Goal: Use online tool/utility: Use online tool/utility

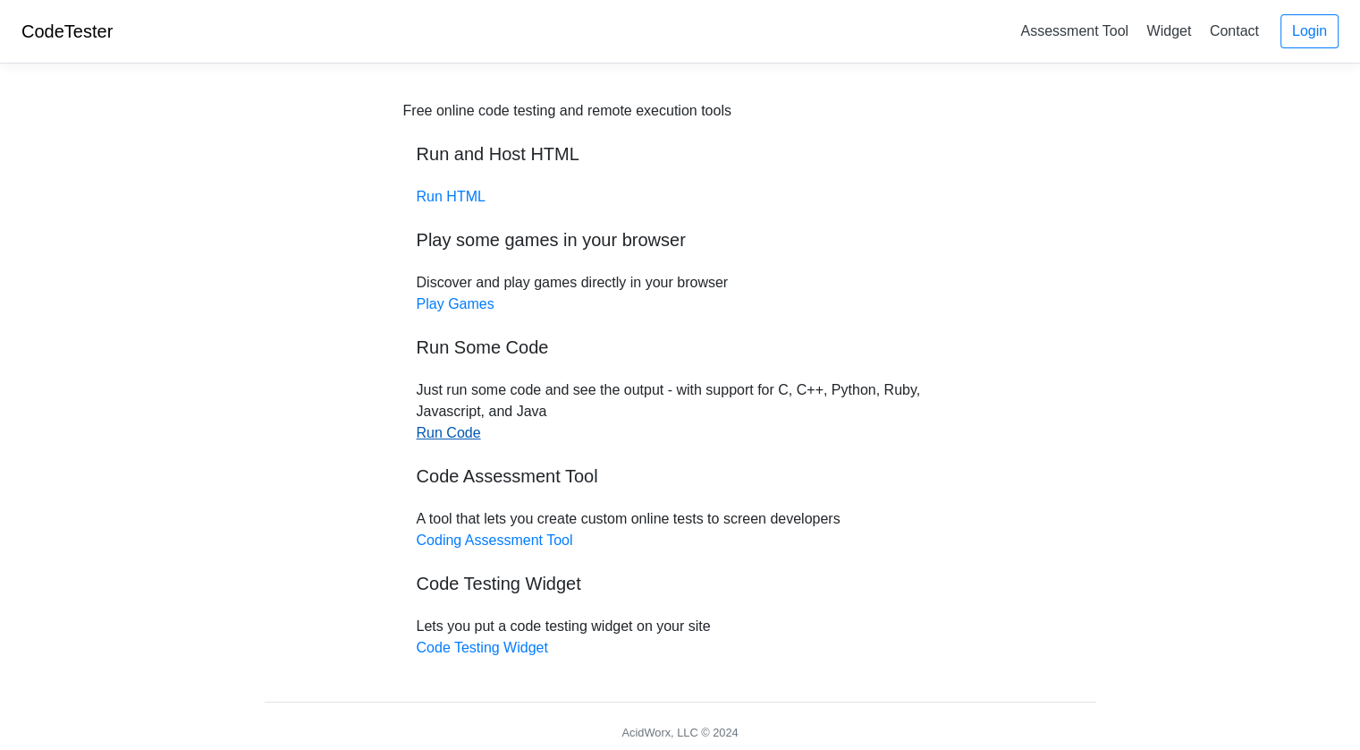
click at [453, 433] on link "Run Code" at bounding box center [449, 432] width 64 height 15
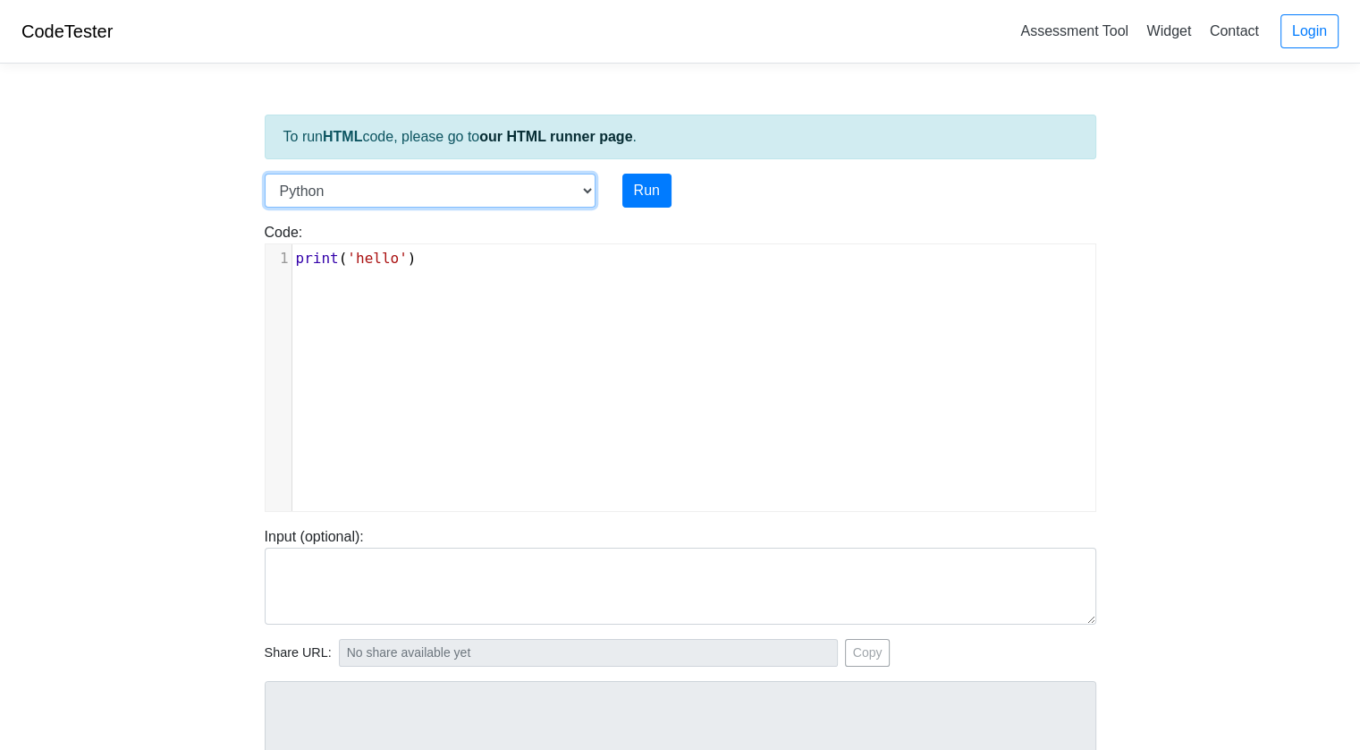
click at [535, 192] on select "C C++ Go Java Javascript Python Ruby" at bounding box center [430, 191] width 331 height 34
select select "c"
click at [265, 174] on select "C C++ Go Java Javascript Python Ruby" at bounding box center [430, 191] width 331 height 34
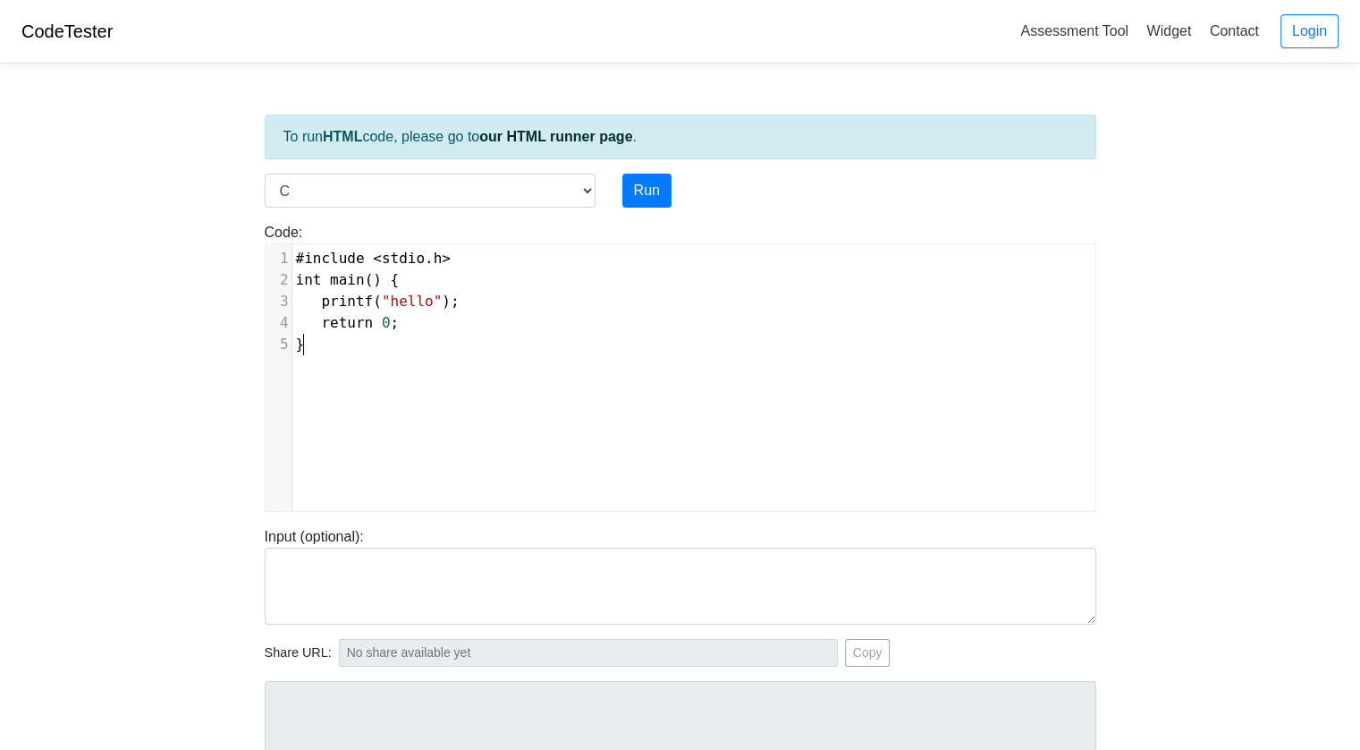
scroll to position [7, 0]
type textarea "#include <stdio.h> int main() { printf("hello"); return 0; }"
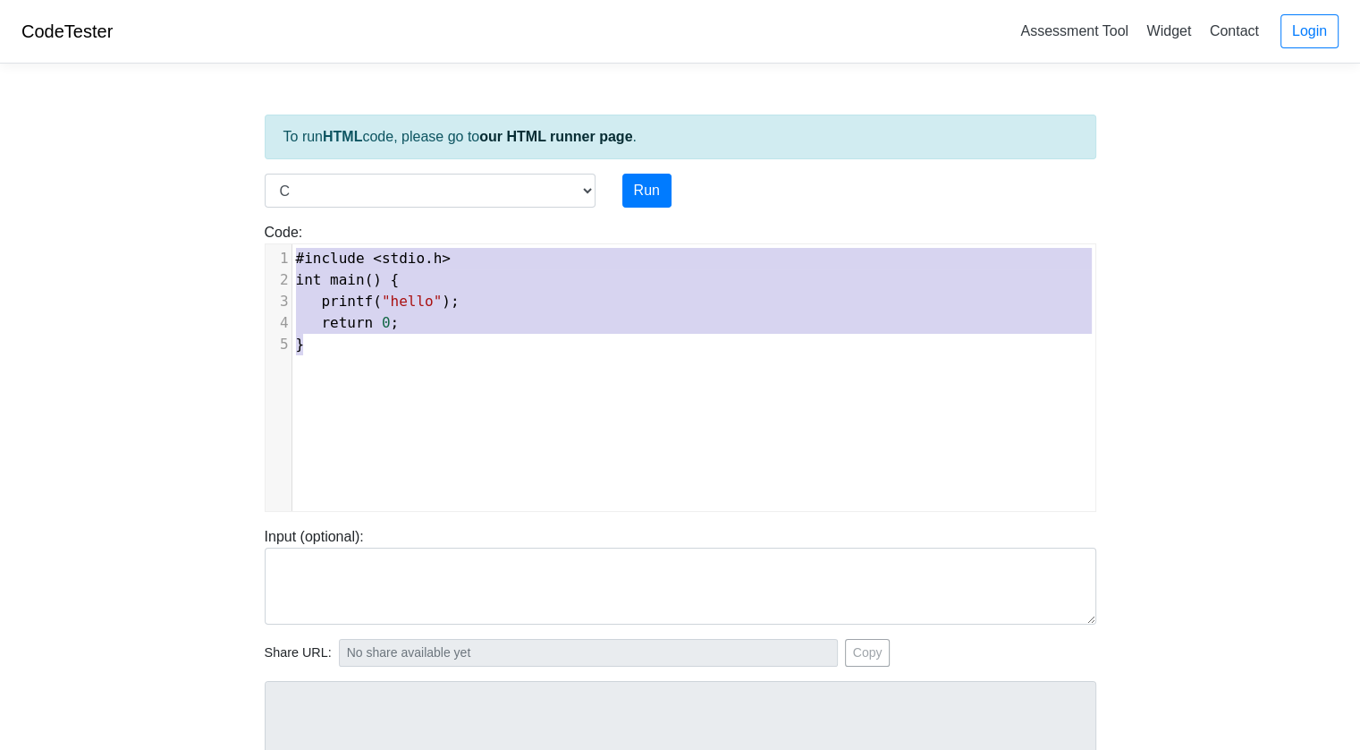
drag, startPoint x: 329, startPoint y: 360, endPoint x: 268, endPoint y: 213, distance: 158.8
click at [268, 213] on div "Code: #include <stdio.h> int main() { printf("hello"); return 0; } #include <st…" at bounding box center [680, 360] width 859 height 304
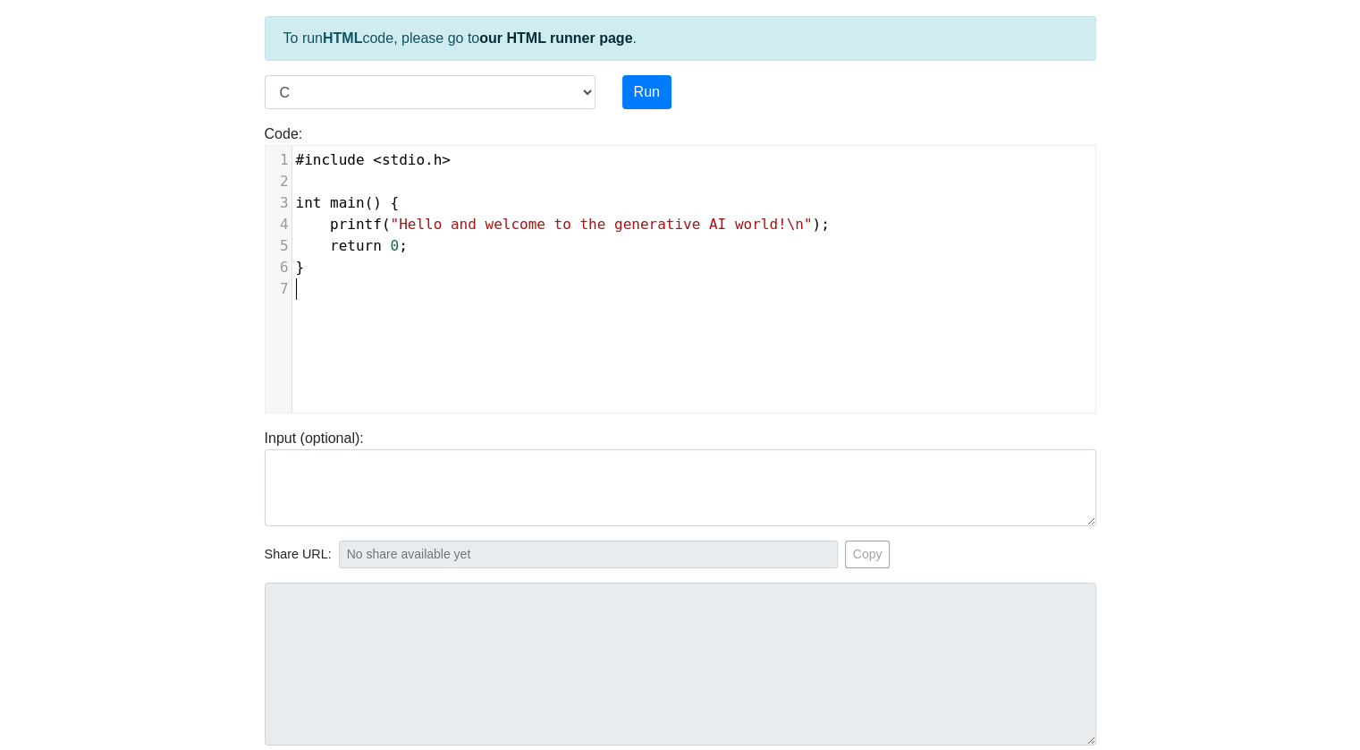
scroll to position [67, 0]
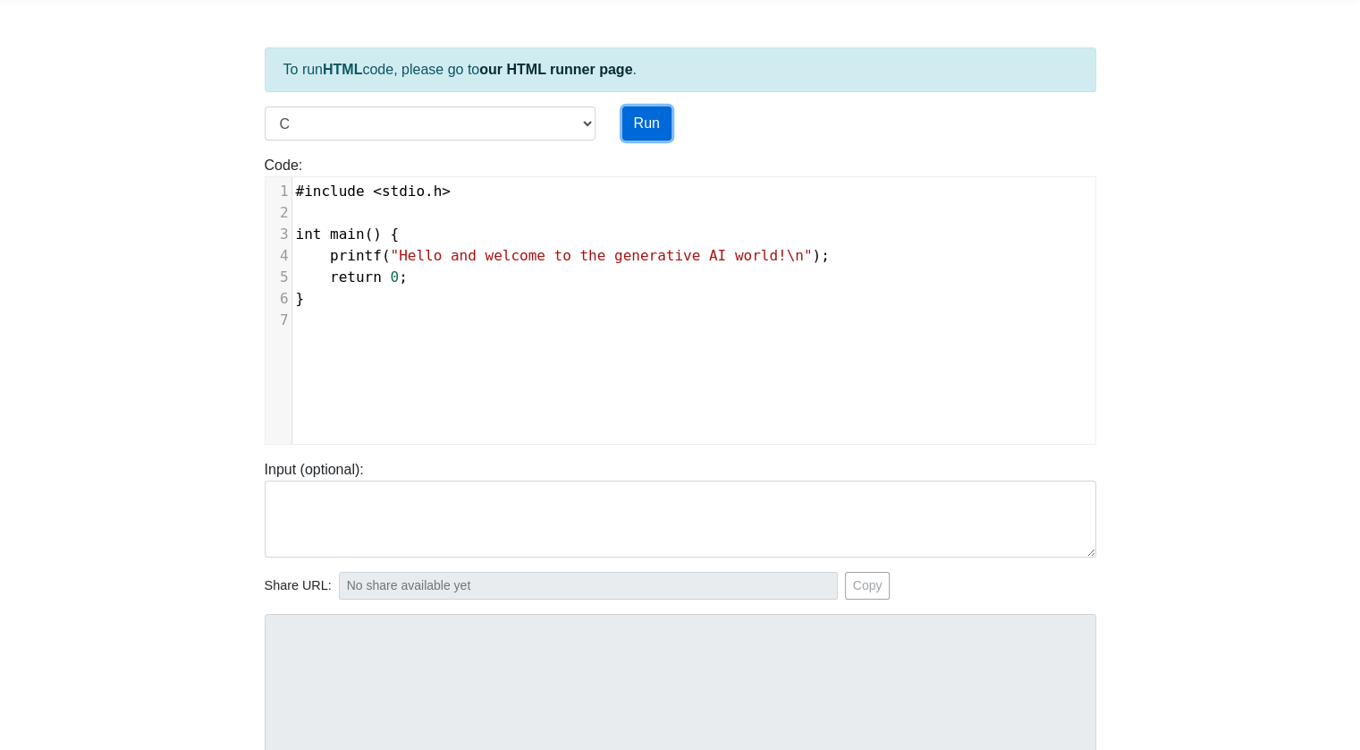
click at [648, 122] on button "Run" at bounding box center [647, 123] width 49 height 34
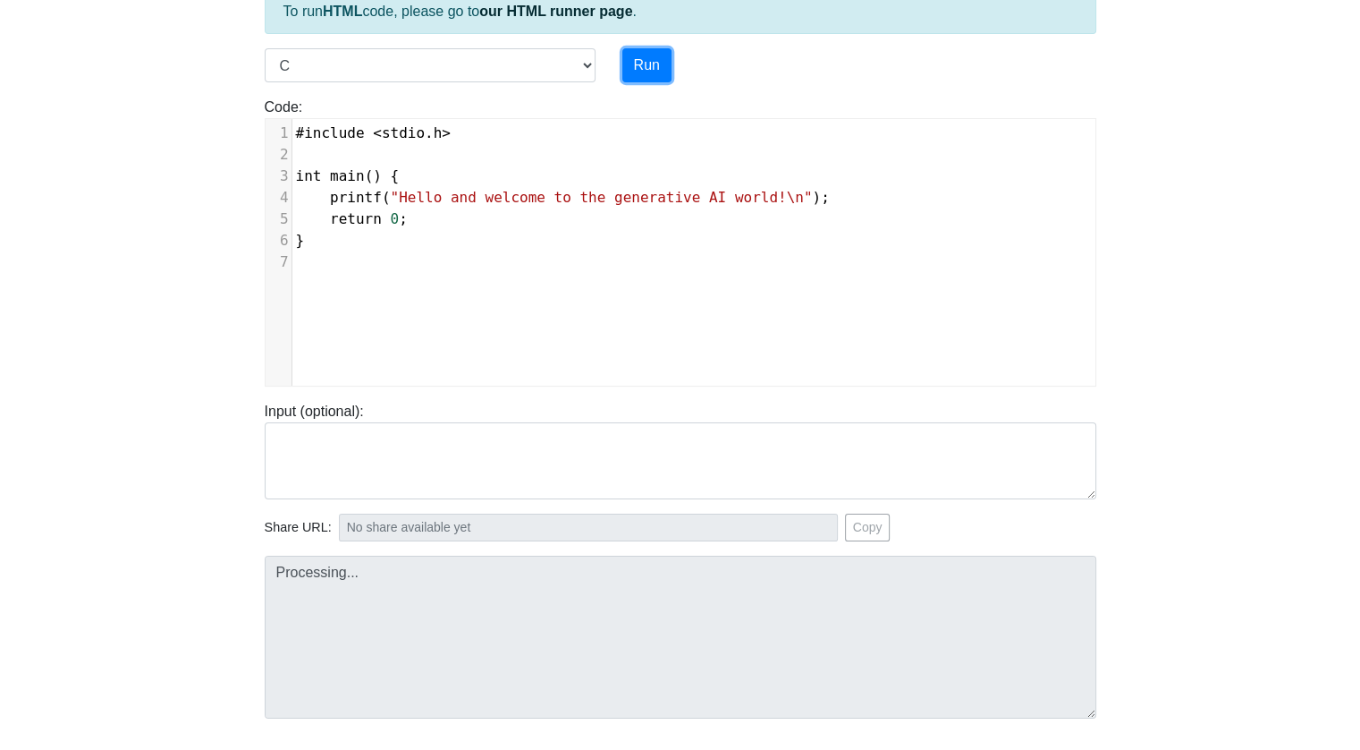
type input "[URL][DOMAIN_NAME]"
type textarea "Stdout: Hello and welcome to the generative AI world!"
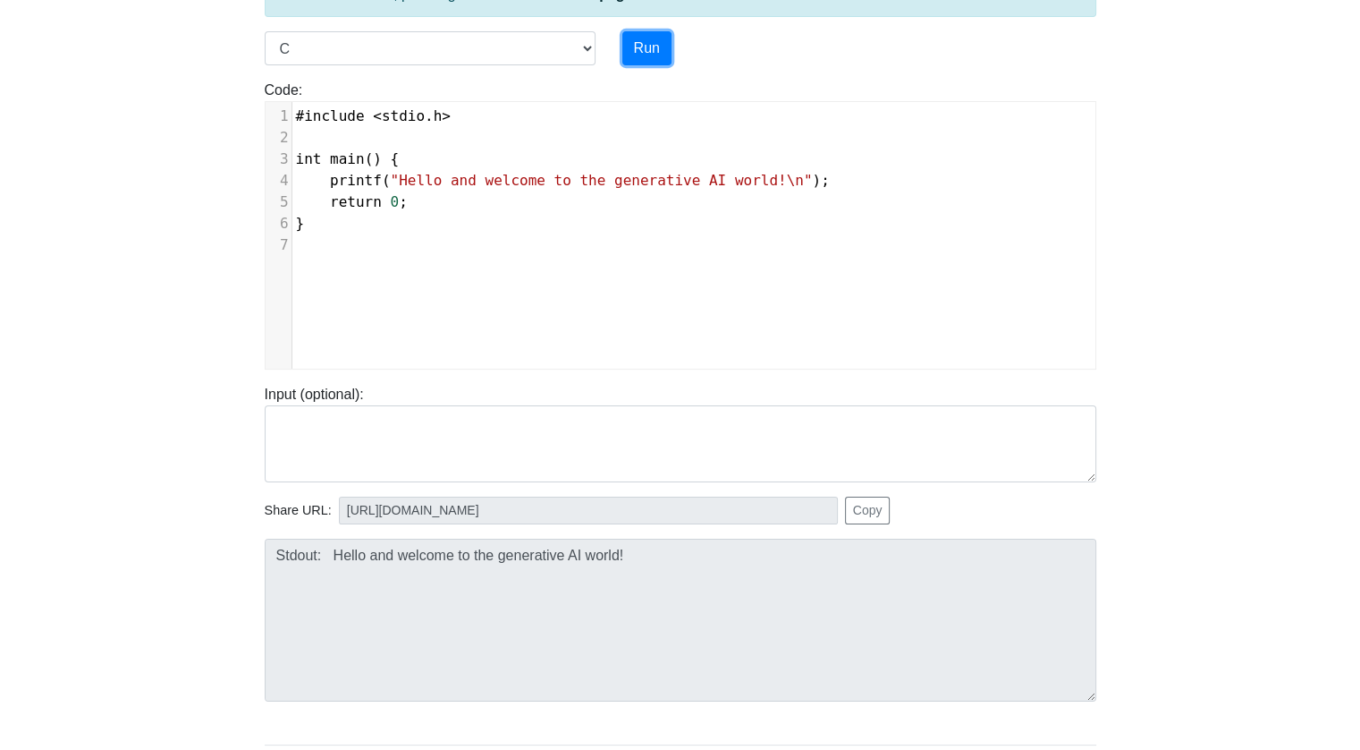
scroll to position [246, 0]
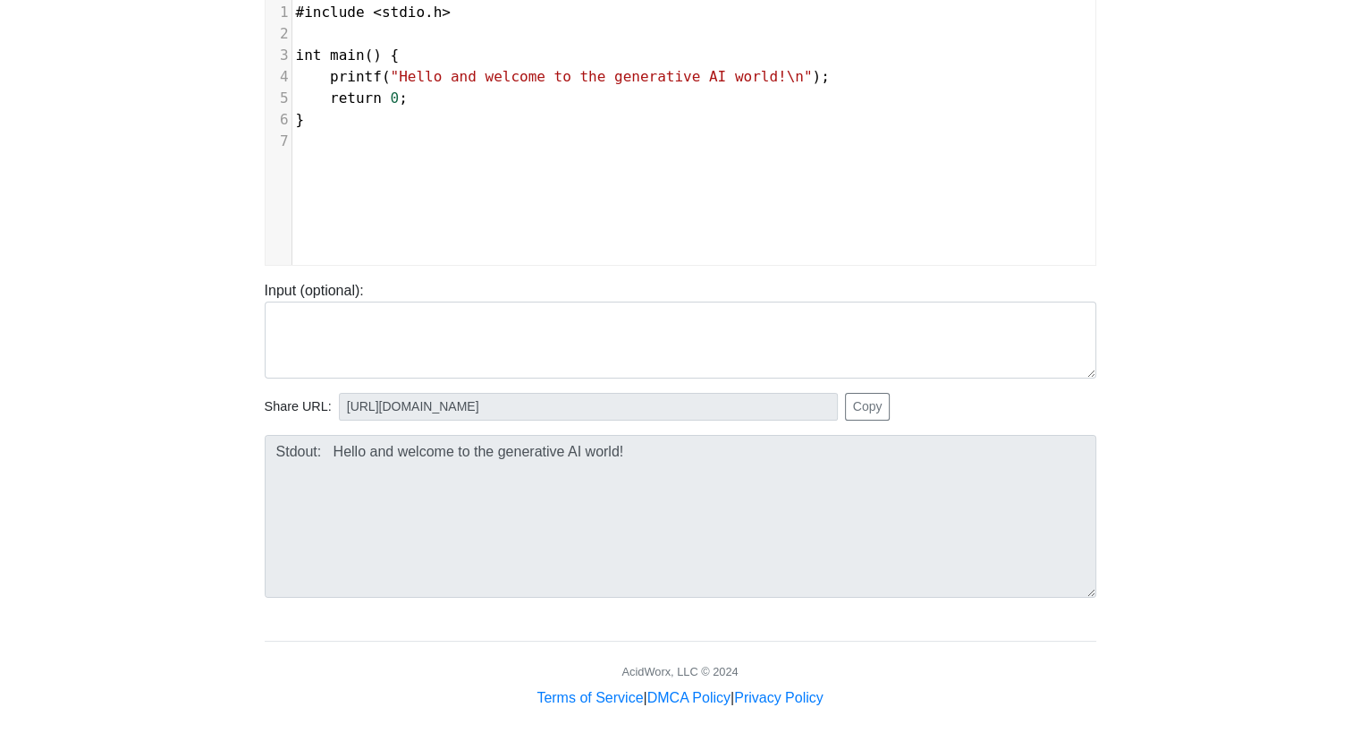
click at [1281, 44] on body "CodeTester Assessment Tool Widget Contact Login To run HTML code, please go to …" at bounding box center [680, 231] width 1360 height 954
